Goal: Information Seeking & Learning: Check status

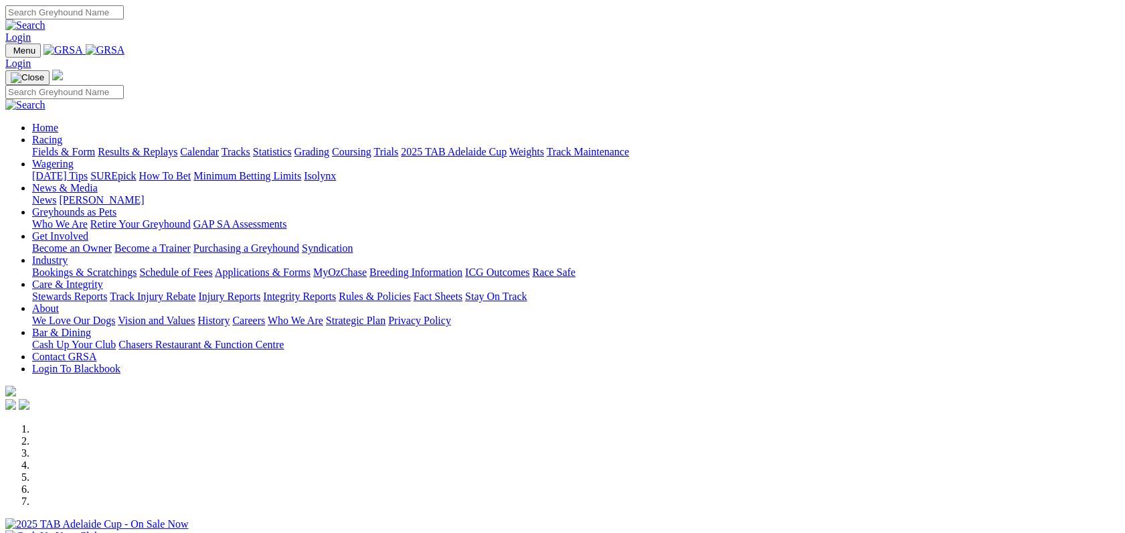
drag, startPoint x: 0, startPoint y: 0, endPoint x: 286, endPoint y: 45, distance: 289.4
click at [62, 134] on link "Racing" at bounding box center [47, 139] width 30 height 11
click at [177, 146] on link "Results & Replays" at bounding box center [138, 151] width 80 height 11
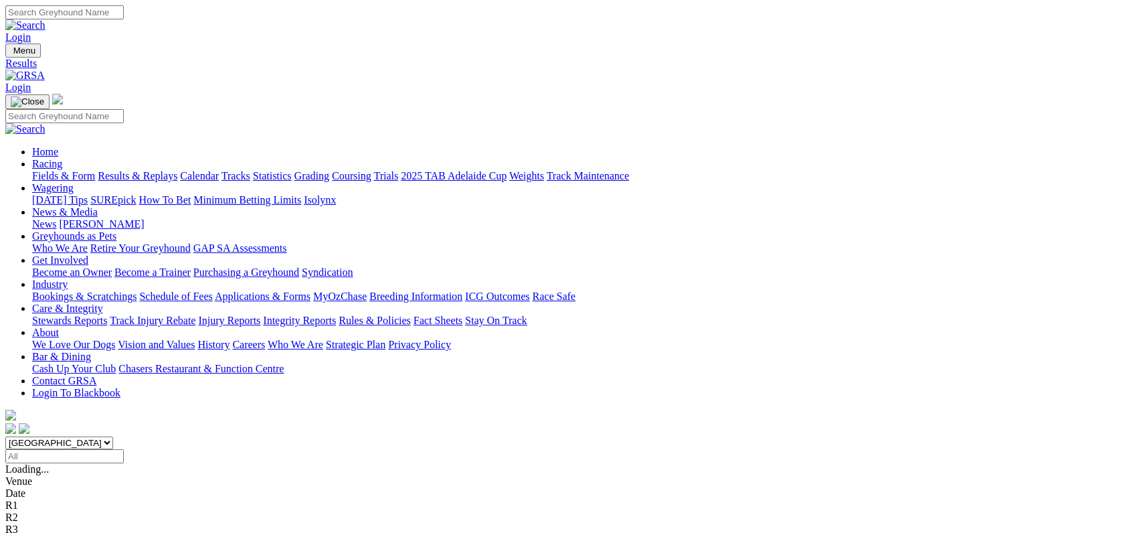
click at [107, 315] on link "Stewards Reports" at bounding box center [69, 320] width 75 height 11
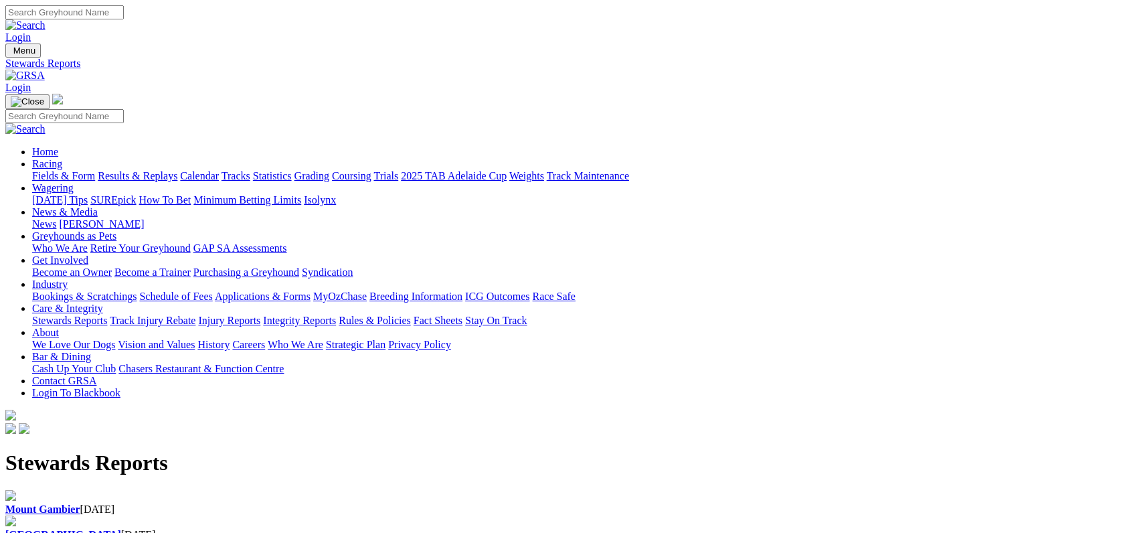
click at [121, 529] on b "[GEOGRAPHIC_DATA]" at bounding box center [63, 534] width 116 height 11
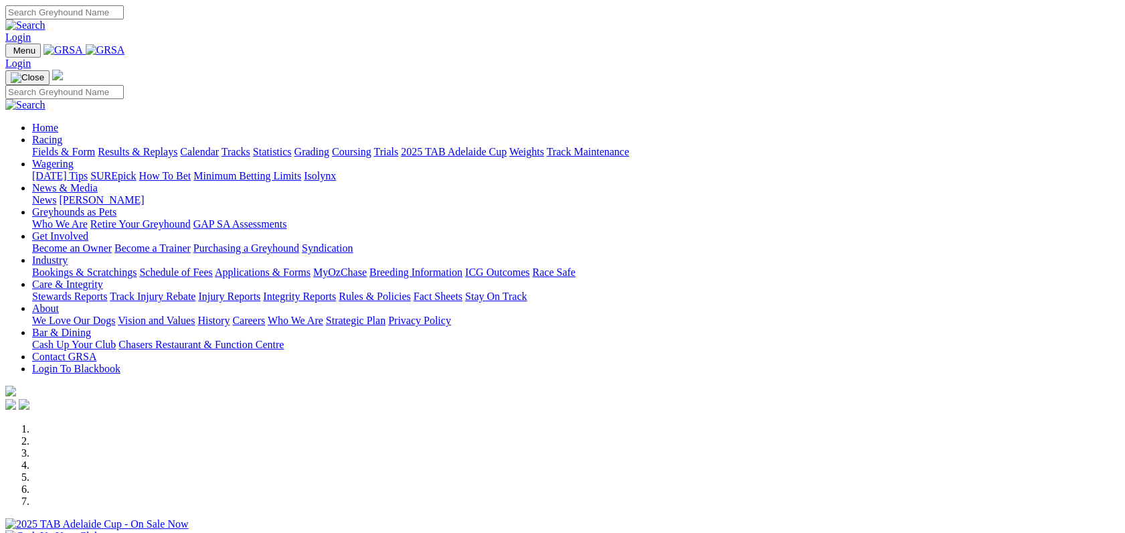
click at [177, 146] on link "Results & Replays" at bounding box center [138, 151] width 80 height 11
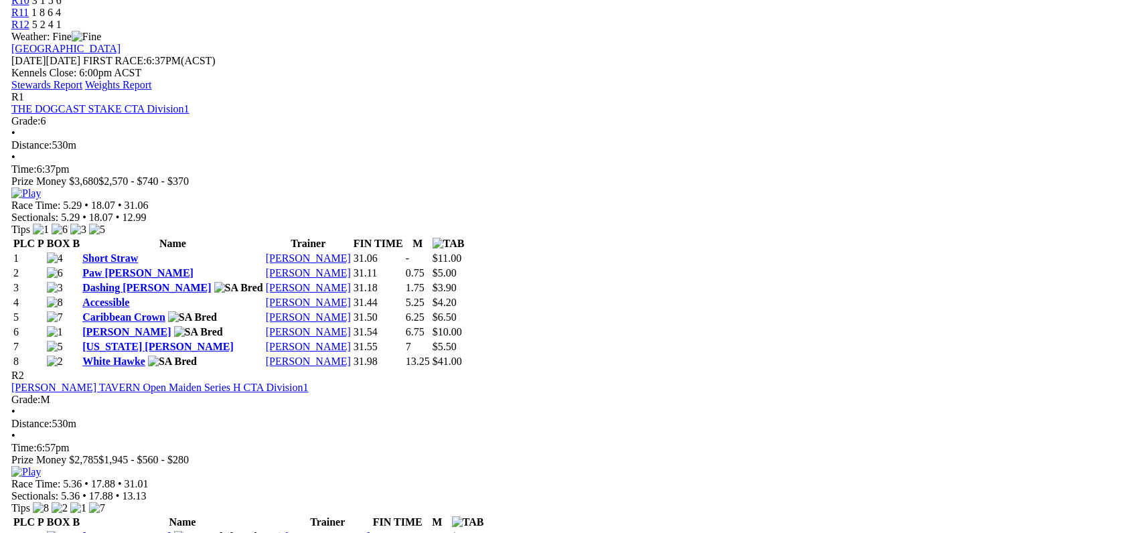
scroll to position [613, 0]
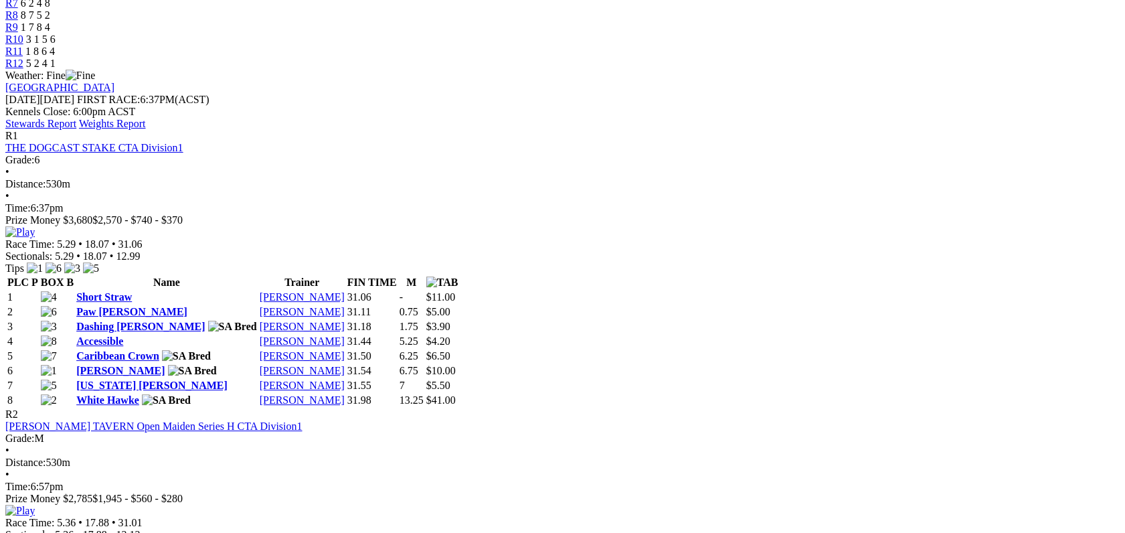
scroll to position [554, 0]
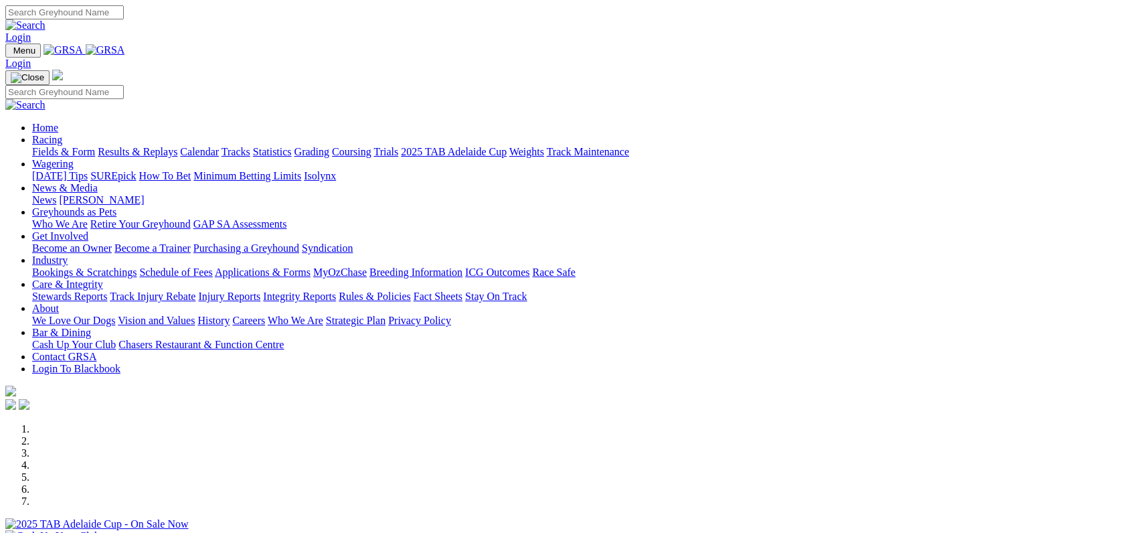
click at [103, 278] on link "Care & Integrity" at bounding box center [67, 283] width 71 height 11
click at [107, 291] on link "Stewards Reports" at bounding box center [69, 296] width 75 height 11
